Goal: Information Seeking & Learning: Check status

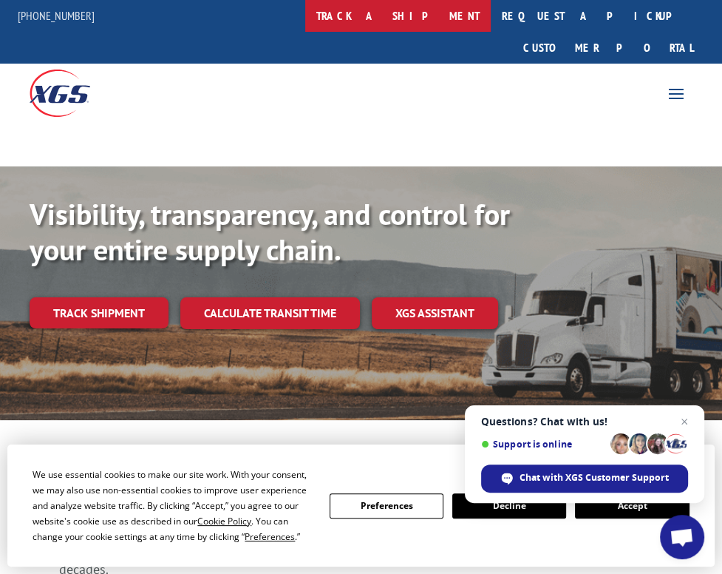
click at [386, 20] on link "track a shipment" at bounding box center [398, 16] width 186 height 32
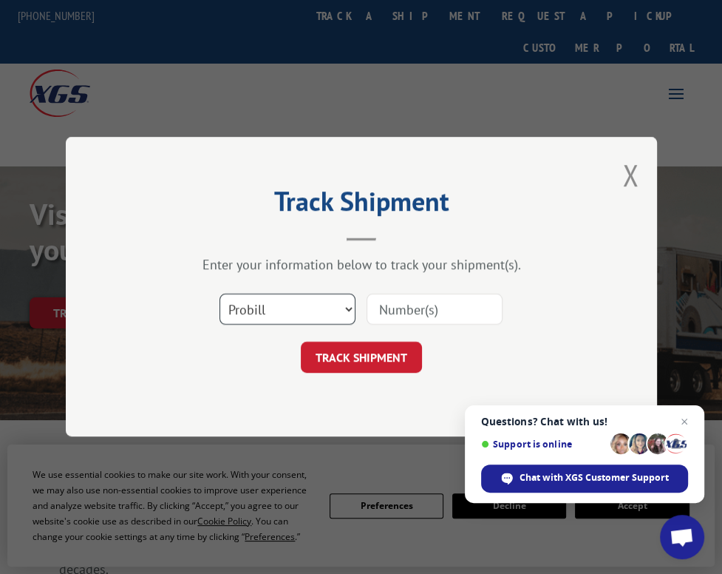
click at [291, 307] on select "Select category... Probill BOL PO" at bounding box center [288, 309] width 136 height 31
click at [220, 294] on select "Select category... Probill BOL PO" at bounding box center [288, 309] width 136 height 31
click at [408, 325] on div at bounding box center [435, 310] width 136 height 34
click at [413, 312] on input at bounding box center [435, 309] width 136 height 31
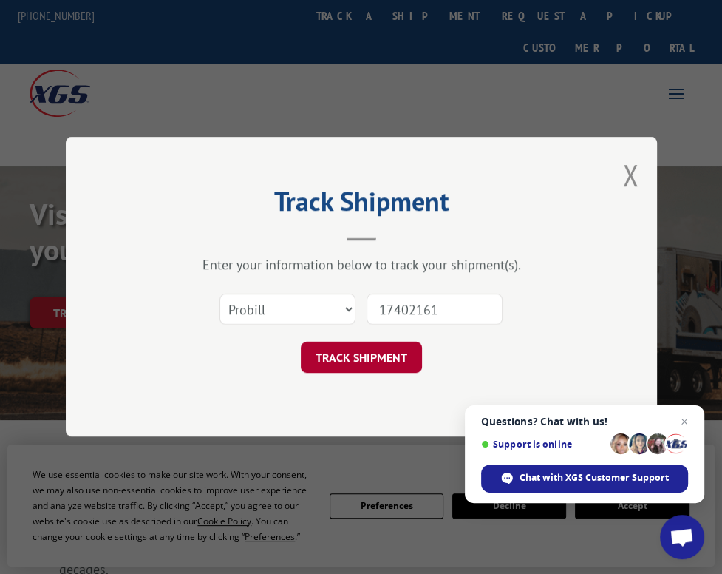
type input "17402161"
click at [367, 360] on button "TRACK SHIPMENT" at bounding box center [361, 357] width 121 height 31
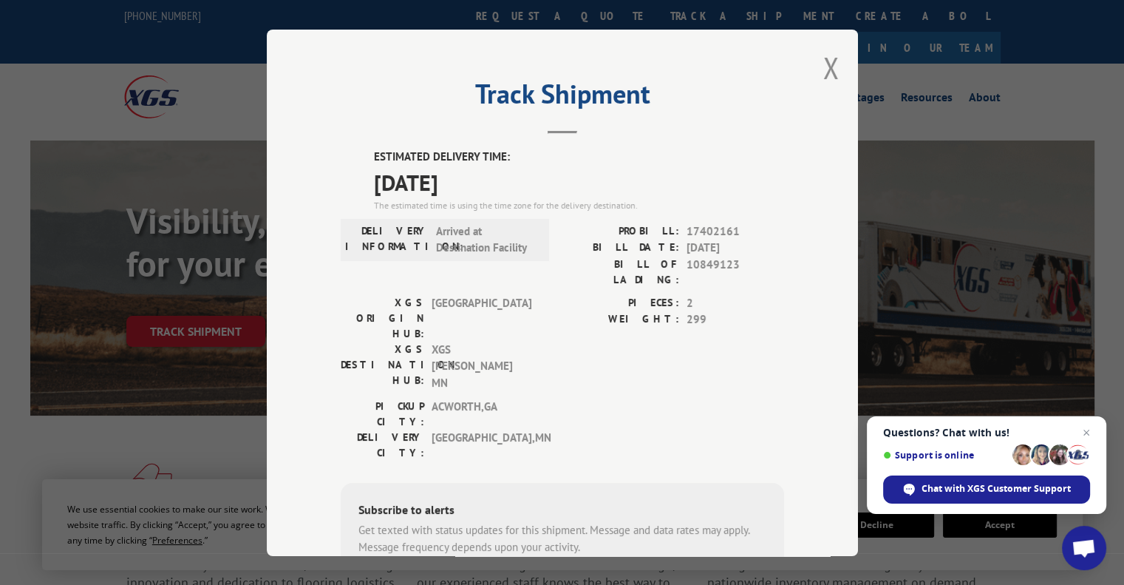
click at [698, 224] on span "17402161" at bounding box center [736, 231] width 98 height 17
copy span "17402161"
